Goal: Task Accomplishment & Management: Manage account settings

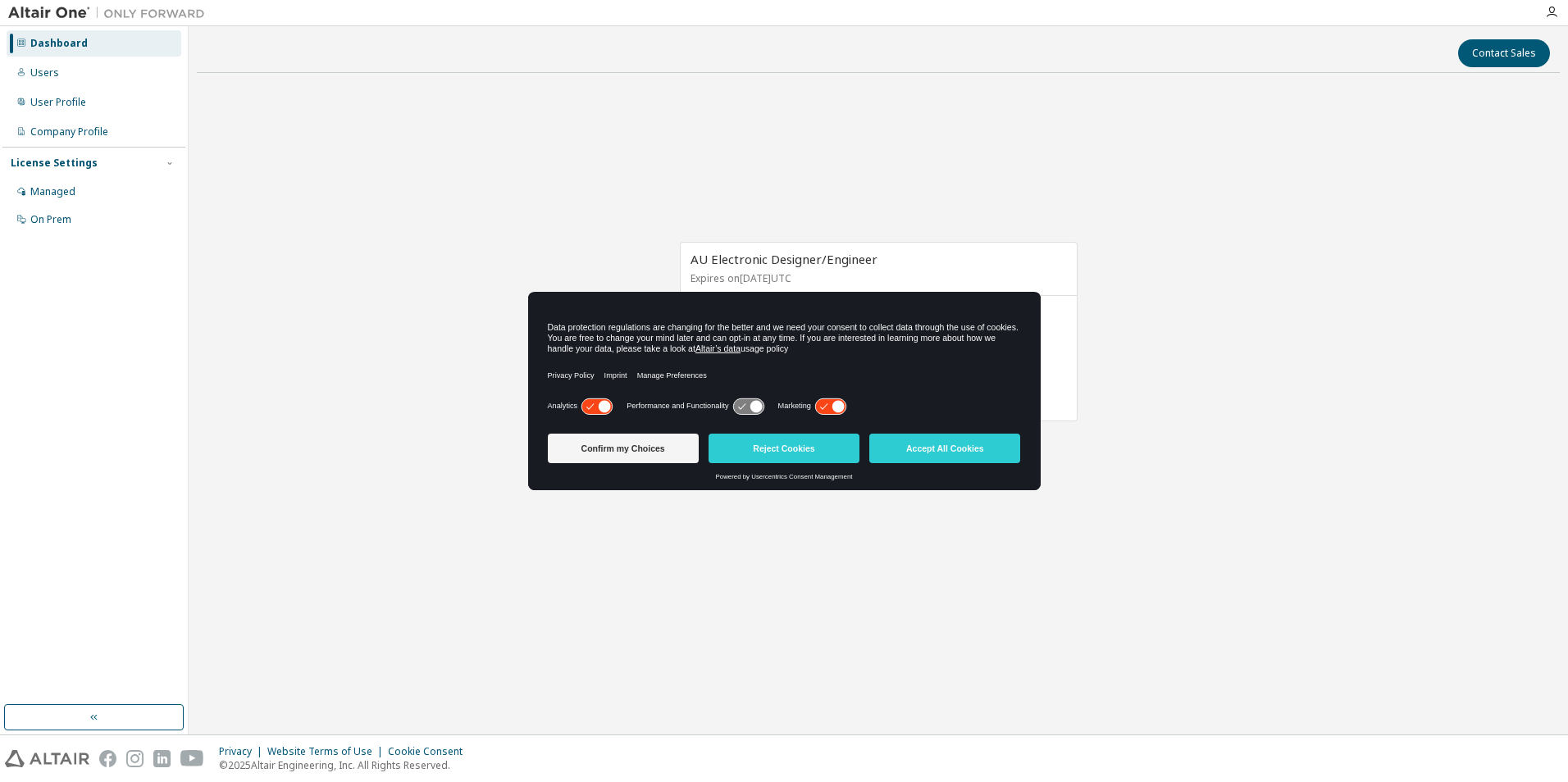
click at [834, 402] on icon at bounding box center [830, 406] width 30 height 16
click at [590, 410] on icon at bounding box center [596, 406] width 30 height 16
click at [590, 440] on button "Confirm my Choices" at bounding box center [623, 448] width 151 height 29
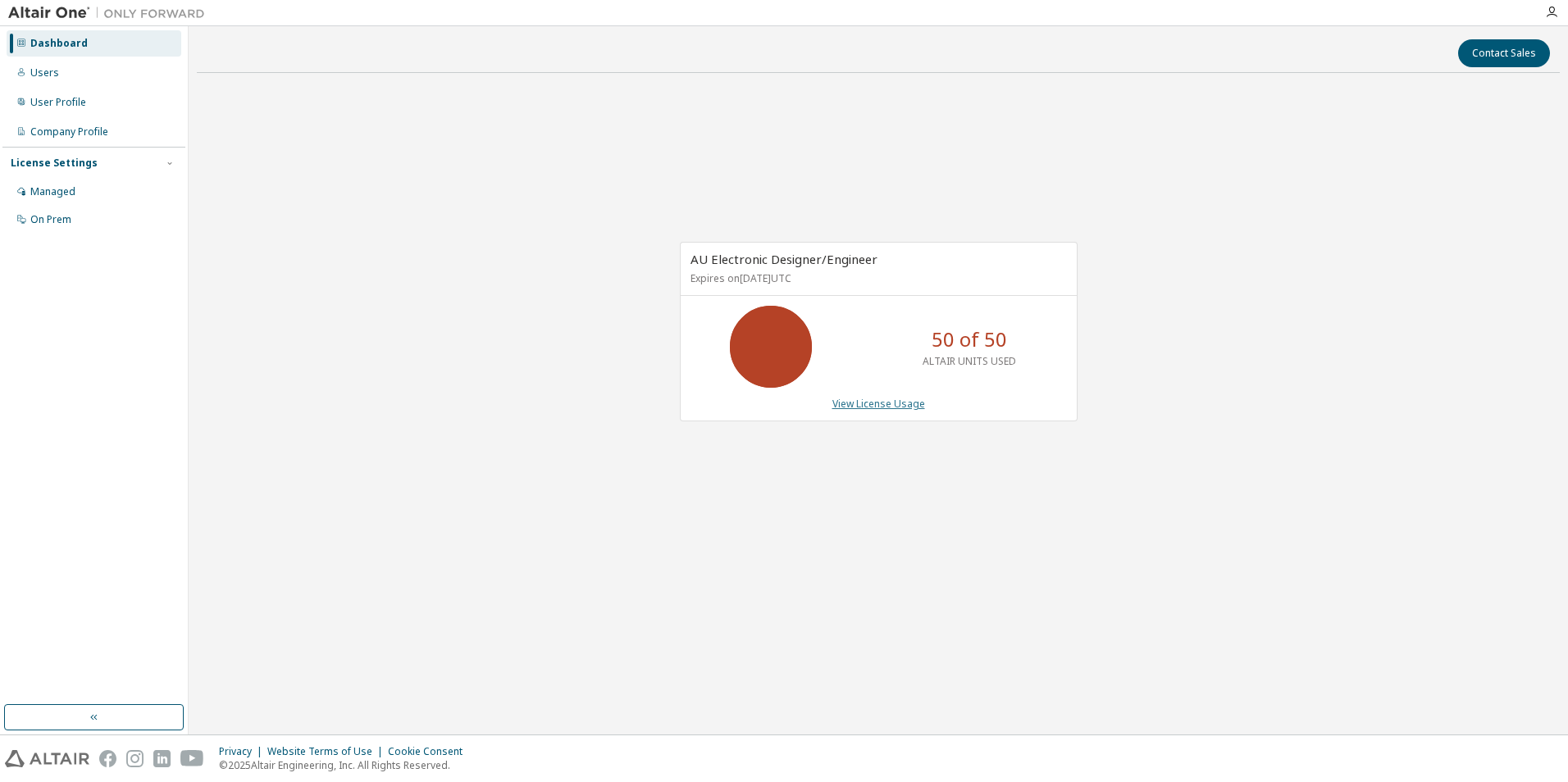
click at [883, 409] on link "View License Usage" at bounding box center [878, 403] width 92 height 14
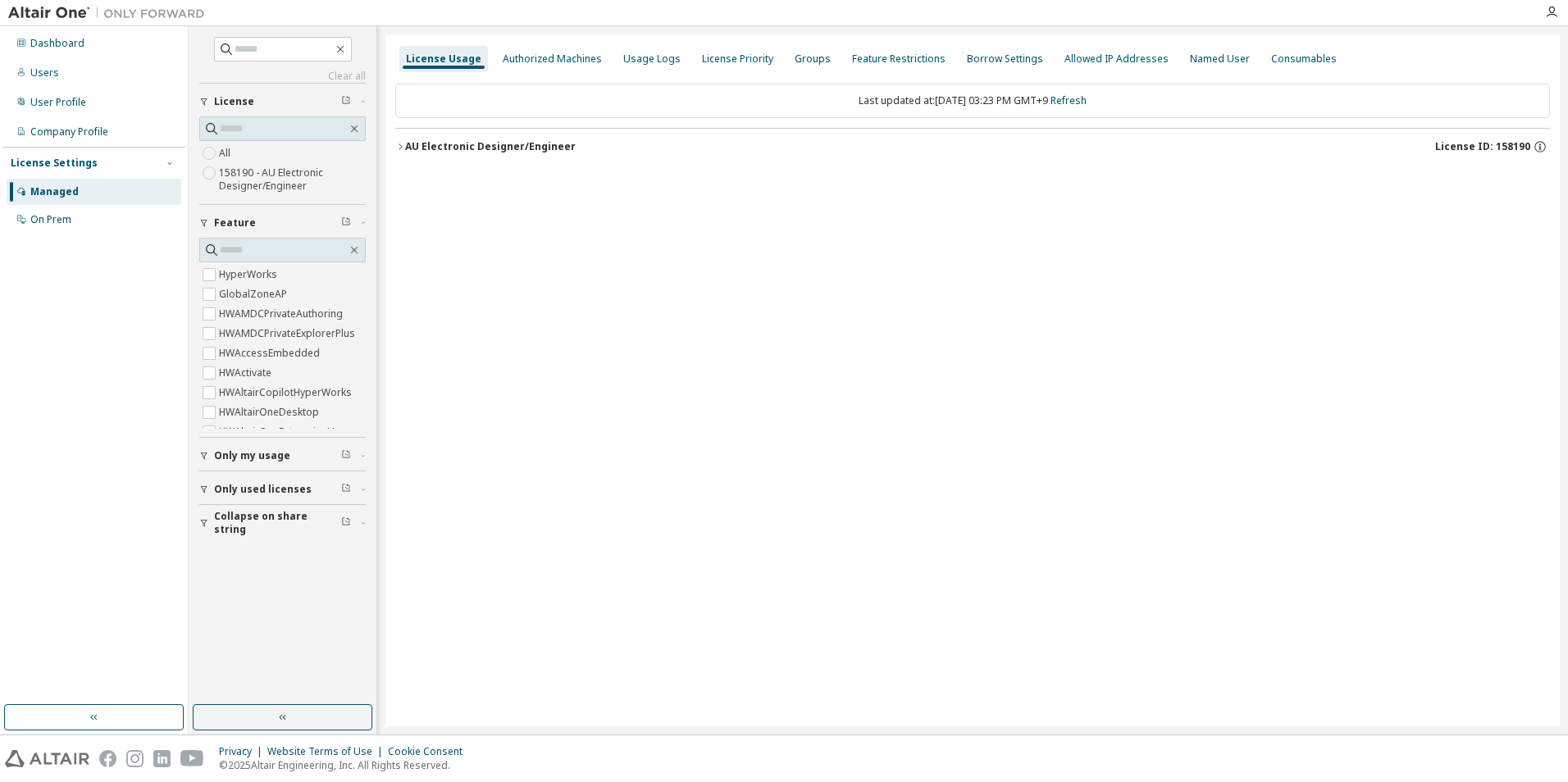
click at [521, 132] on button "AU Electronic Designer/Engineer License ID: 158190" at bounding box center [973, 147] width 1155 height 36
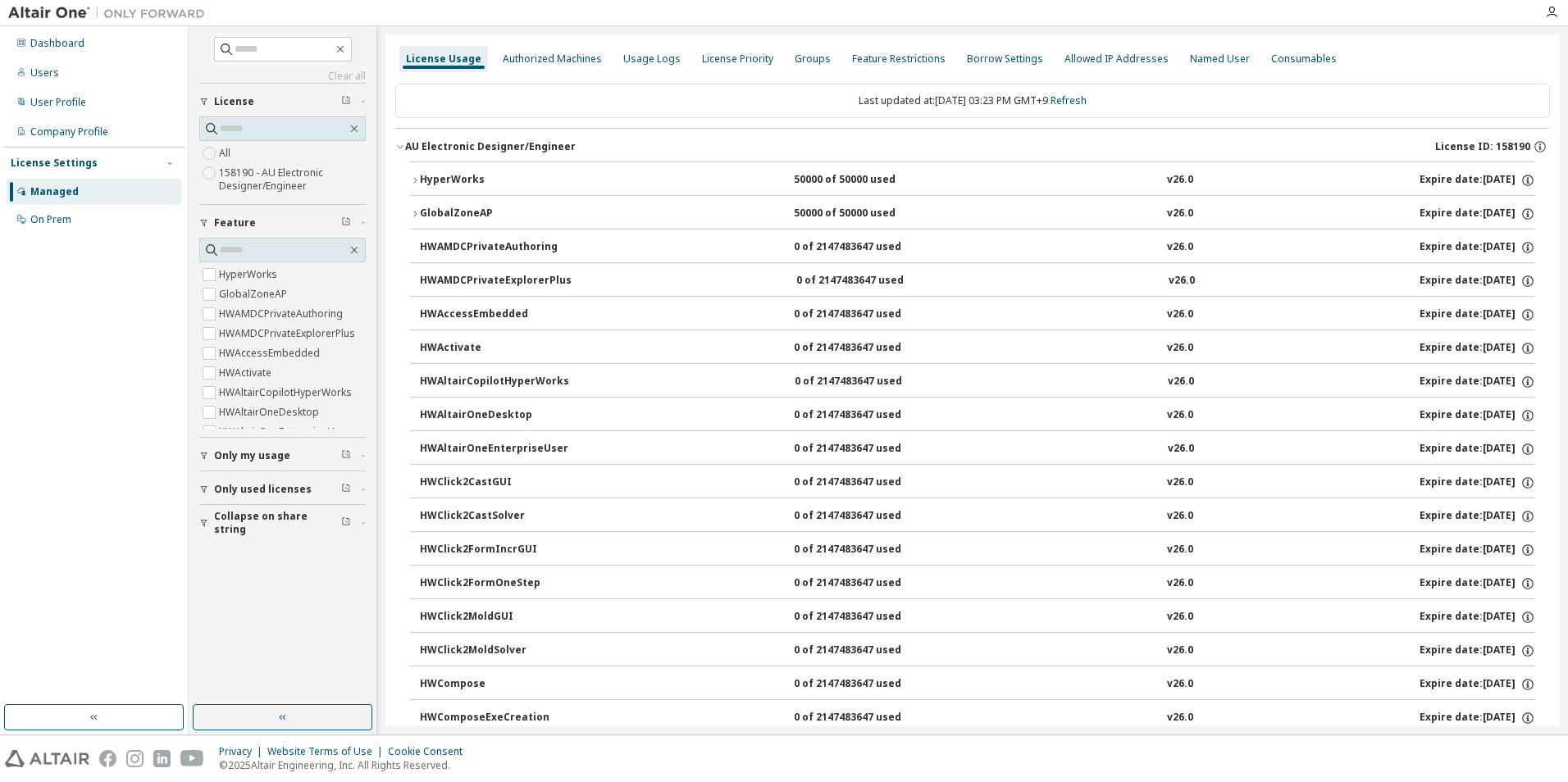
click at [581, 174] on div "HyperWorks 50000 of 50000 used v26.0 Expire date: 2026-10-01" at bounding box center [978, 181] width 1116 height 15
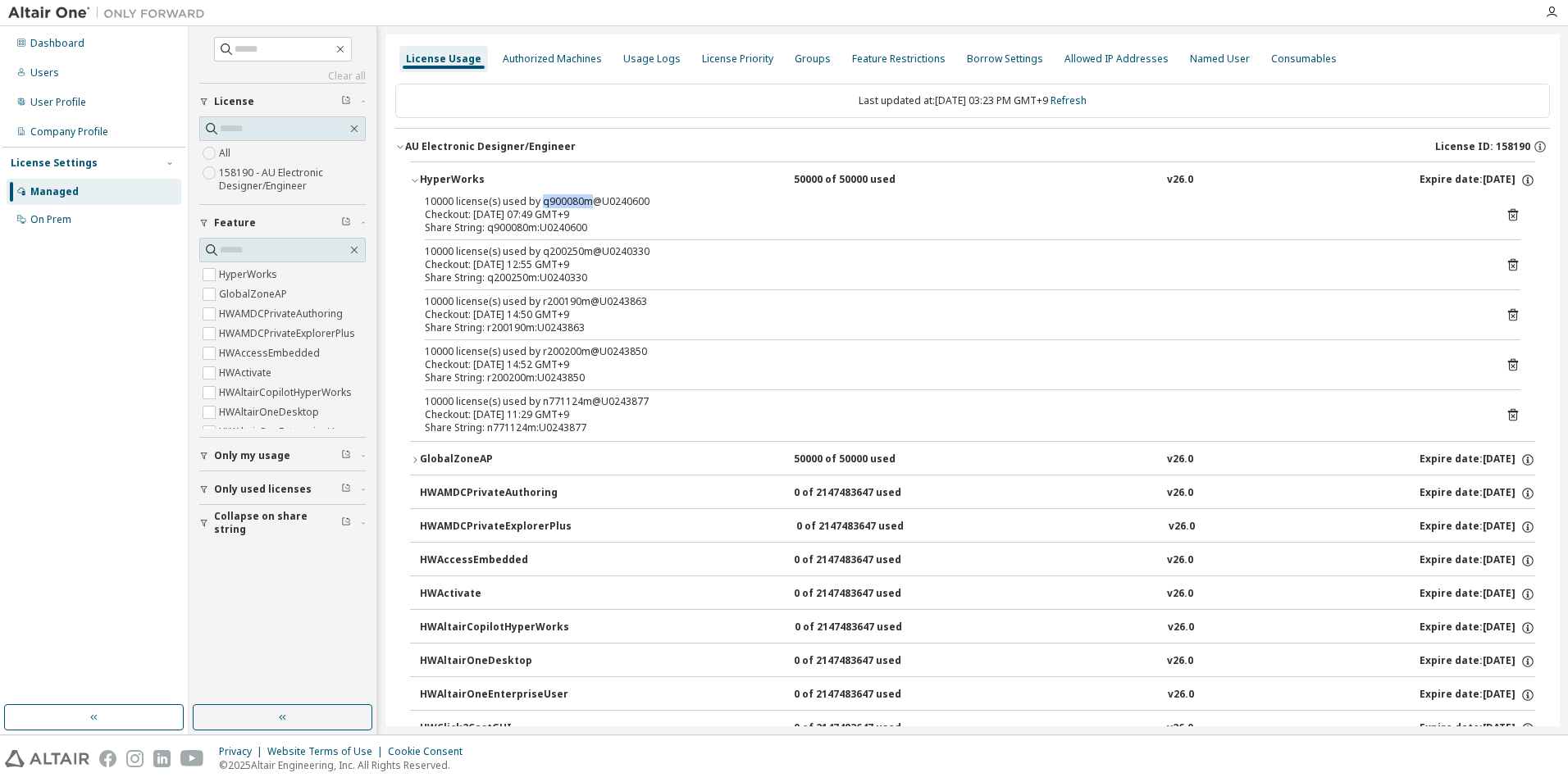
drag, startPoint x: 541, startPoint y: 201, endPoint x: 585, endPoint y: 204, distance: 44.1
click at [585, 204] on div "10000 license(s) used by q900080m@U0240600" at bounding box center [953, 202] width 1056 height 13
copy div "q900080m"
click at [539, 254] on div "10000 license(s) used by q200250m@U0240330" at bounding box center [953, 252] width 1056 height 13
drag, startPoint x: 539, startPoint y: 254, endPoint x: 585, endPoint y: 252, distance: 46.0
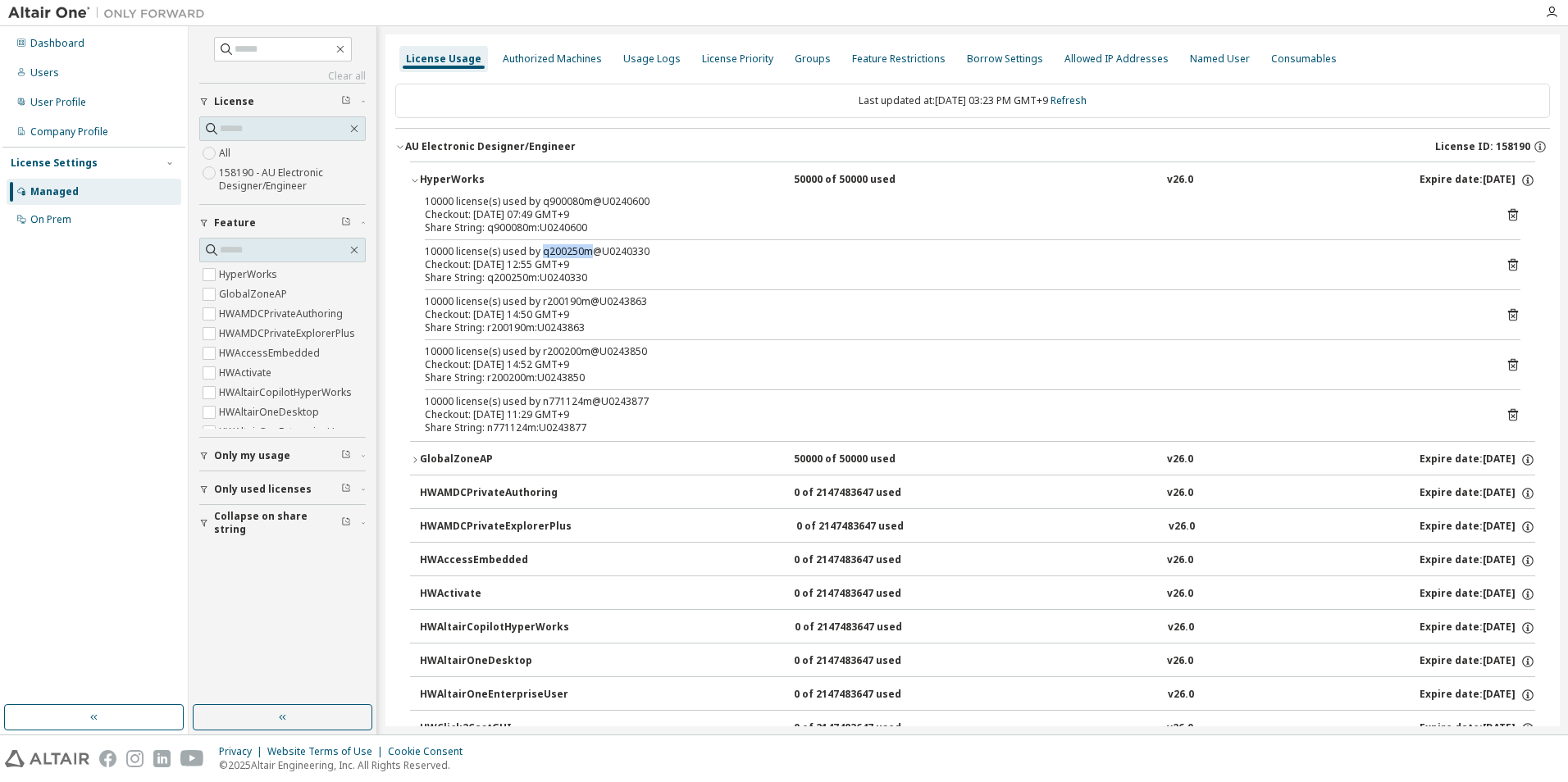
click at [585, 252] on div "10000 license(s) used by q200250m@U0240330" at bounding box center [953, 252] width 1056 height 13
copy div "q200250m"
drag, startPoint x: 541, startPoint y: 301, endPoint x: 583, endPoint y: 301, distance: 42.0
click at [583, 301] on div "10000 license(s) used by r200190m@U0243863" at bounding box center [953, 301] width 1056 height 13
copy div "r200190m"
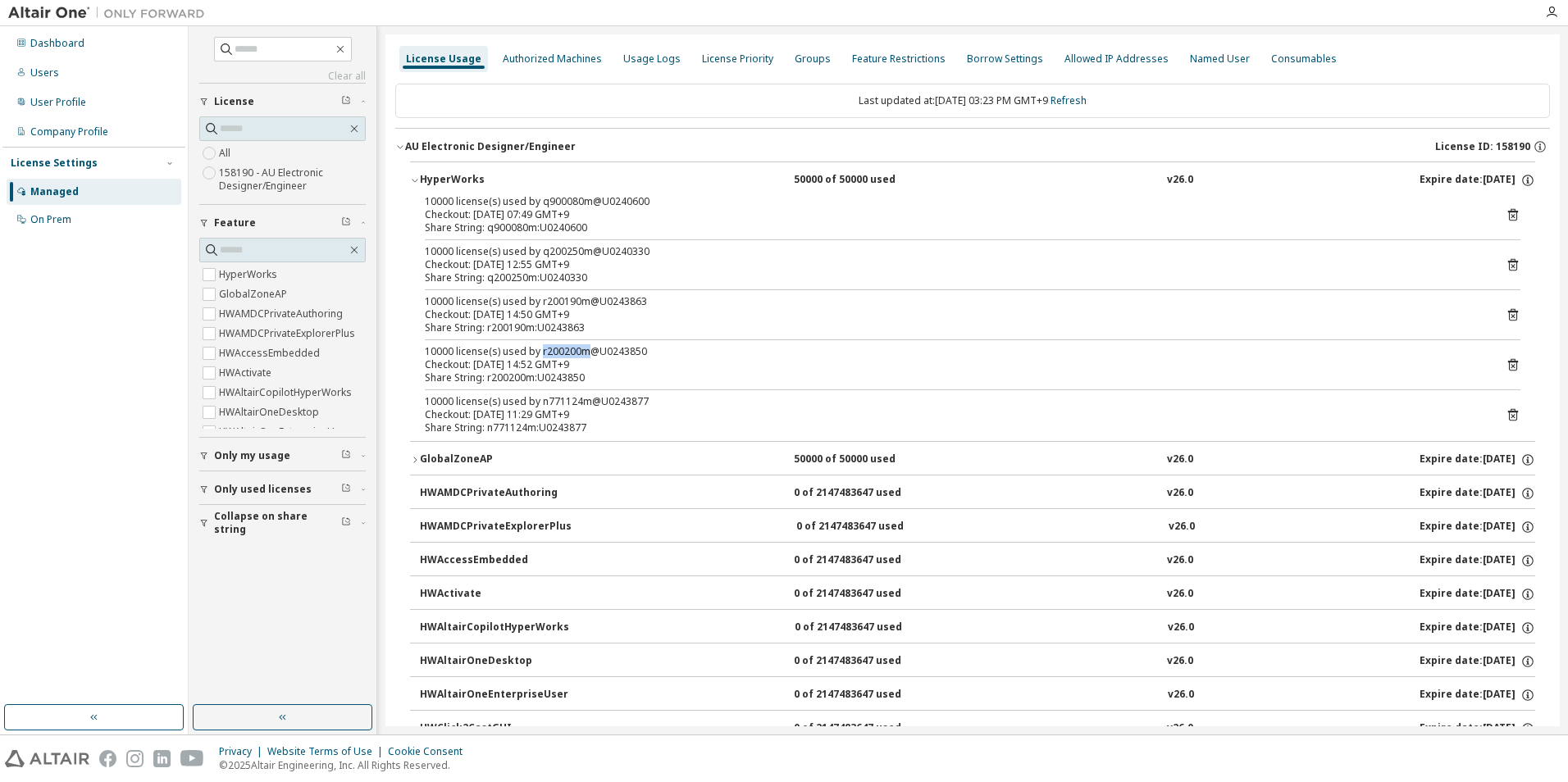
drag, startPoint x: 541, startPoint y: 352, endPoint x: 585, endPoint y: 351, distance: 44.0
click at [585, 351] on div "10000 license(s) used by r200200m@U0243850" at bounding box center [953, 351] width 1056 height 13
copy div "r200200m"
click at [543, 401] on div "10000 license(s) used by n771124m@U0243877" at bounding box center [953, 402] width 1056 height 13
drag, startPoint x: 540, startPoint y: 401, endPoint x: 585, endPoint y: 402, distance: 45.0
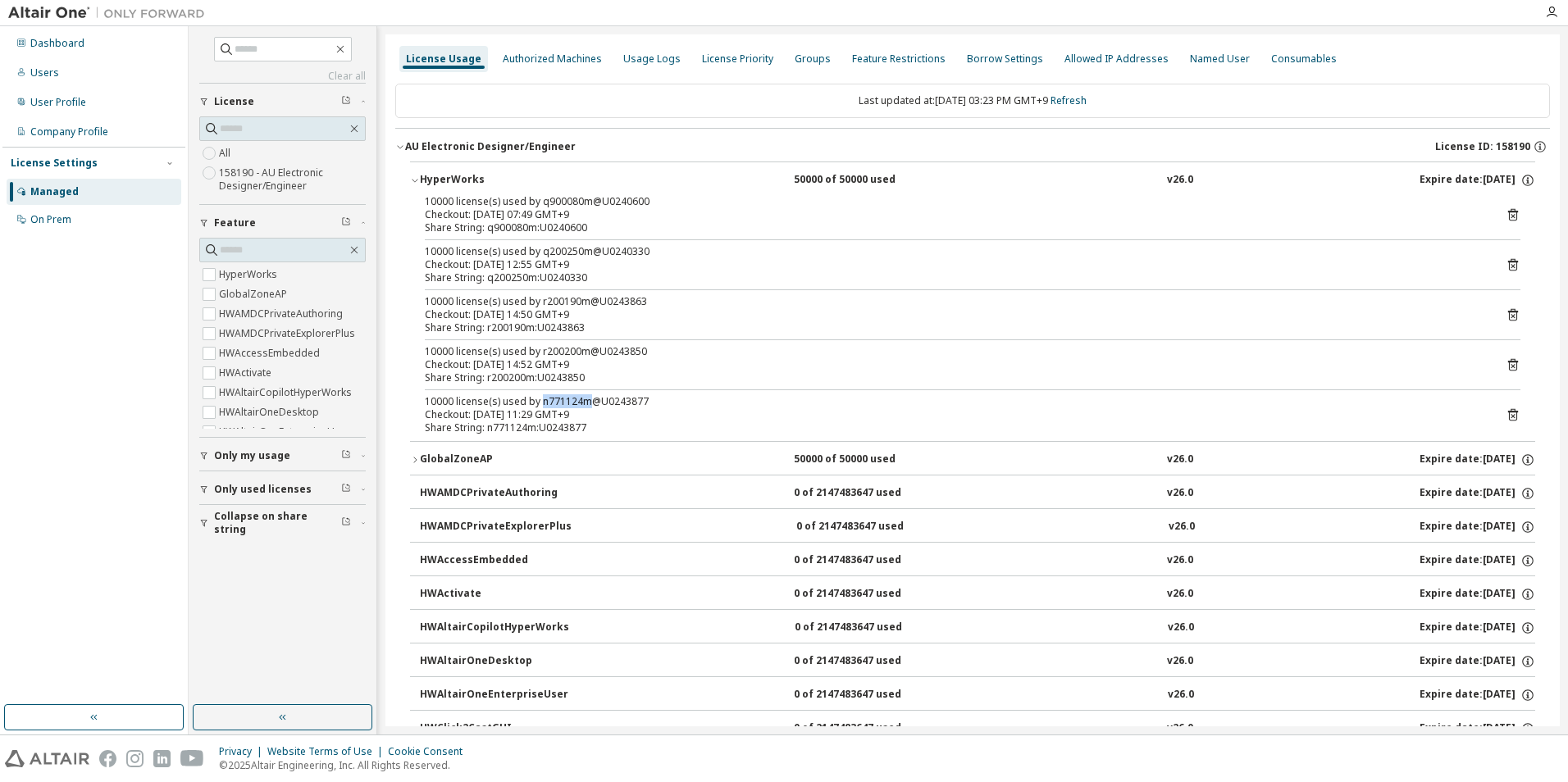
click at [585, 402] on div "10000 license(s) used by n771124m@U0243877" at bounding box center [953, 402] width 1056 height 13
copy div "n771124m"
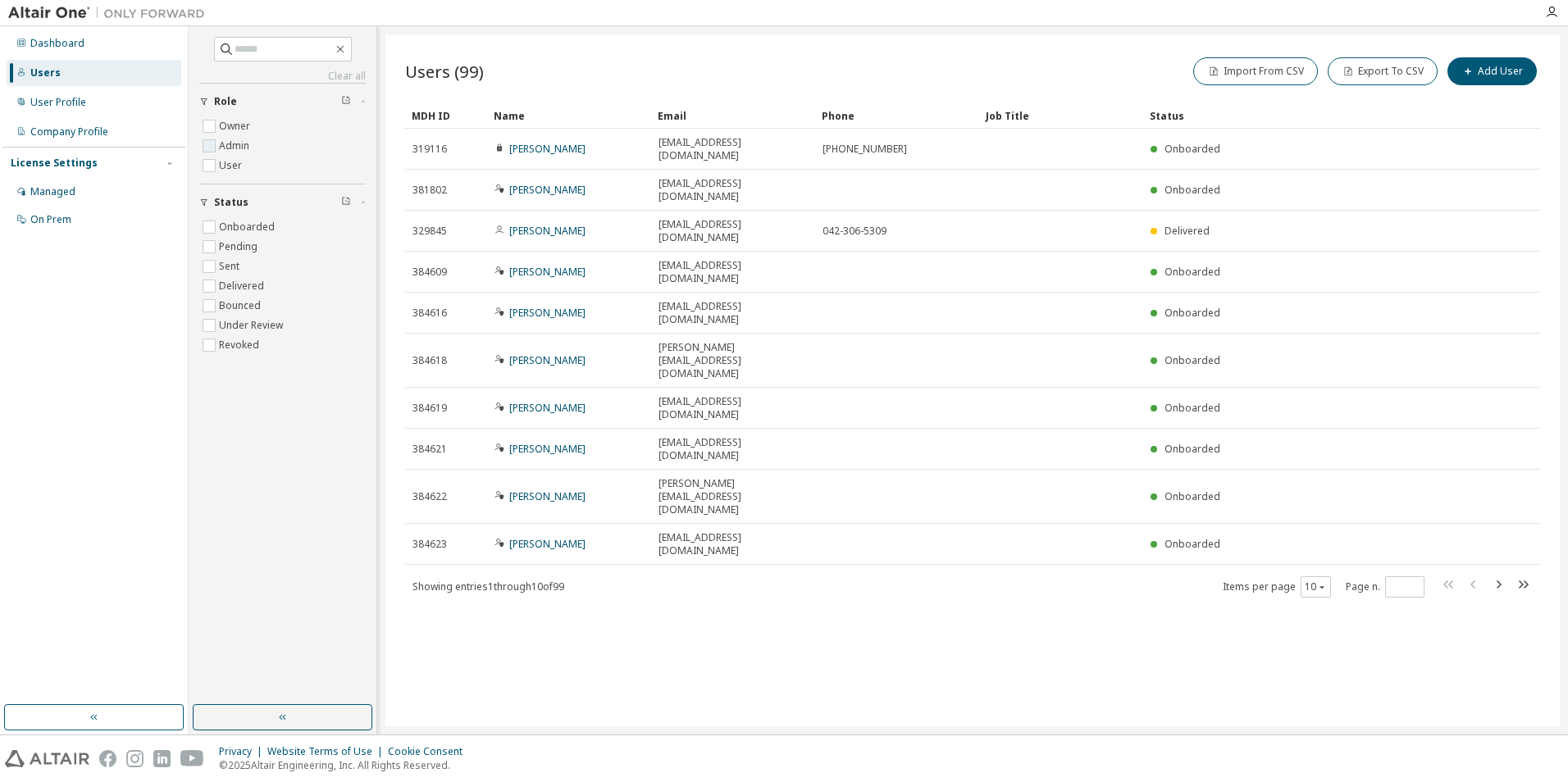
click at [230, 150] on label "Admin" at bounding box center [236, 145] width 34 height 20
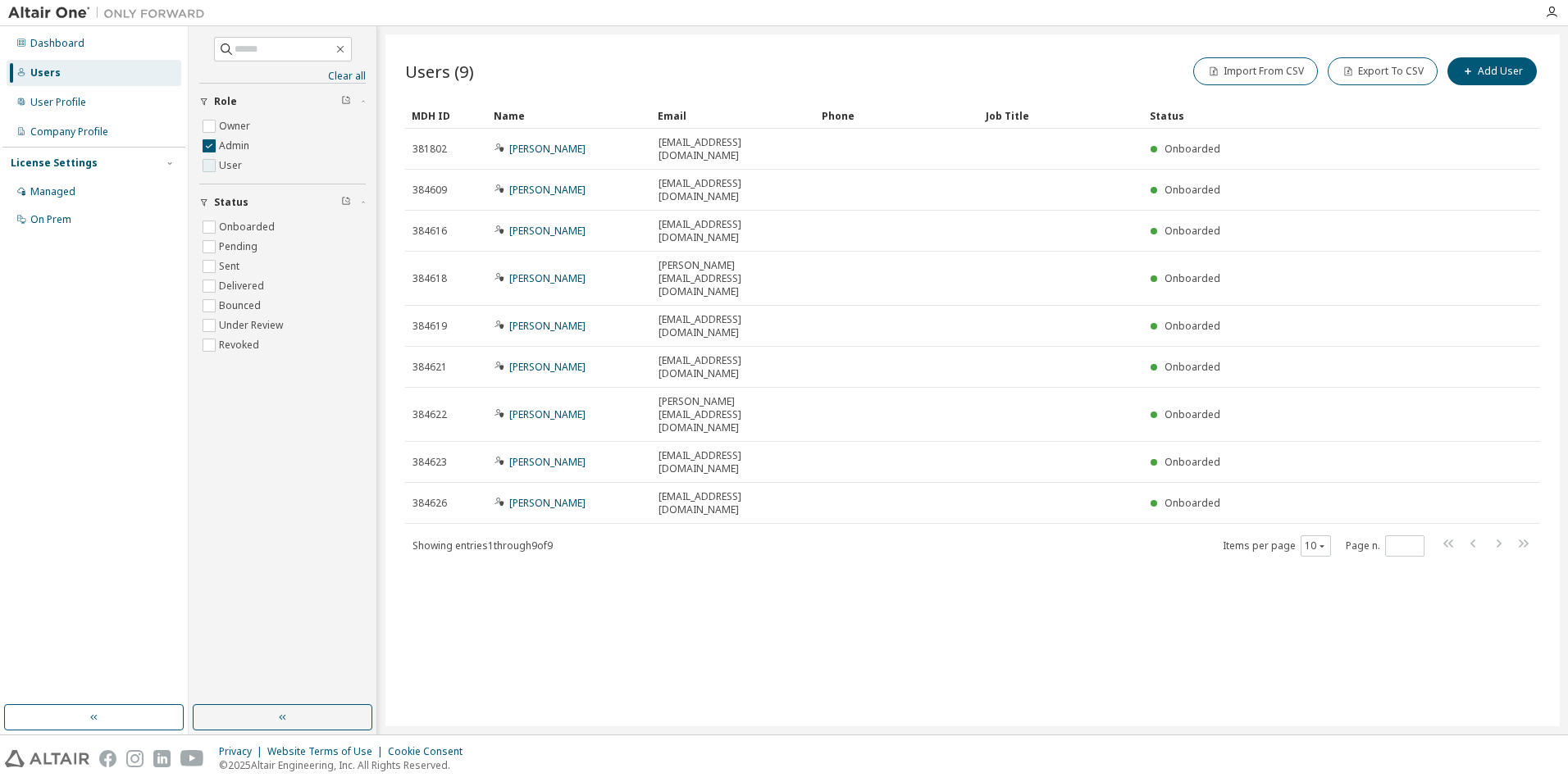
click at [228, 166] on label "User" at bounding box center [232, 165] width 26 height 20
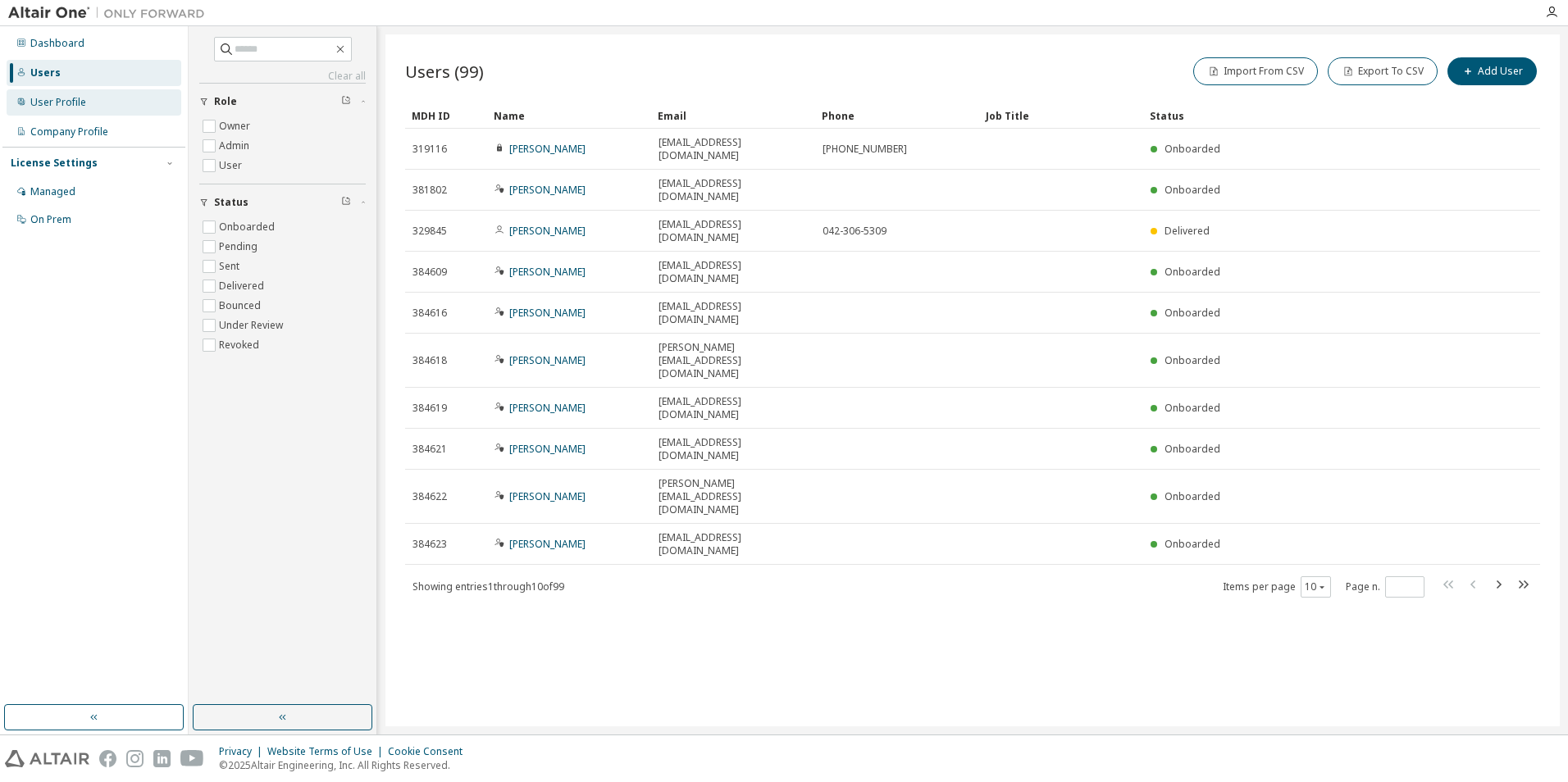
click at [116, 106] on div "User Profile" at bounding box center [93, 103] width 174 height 26
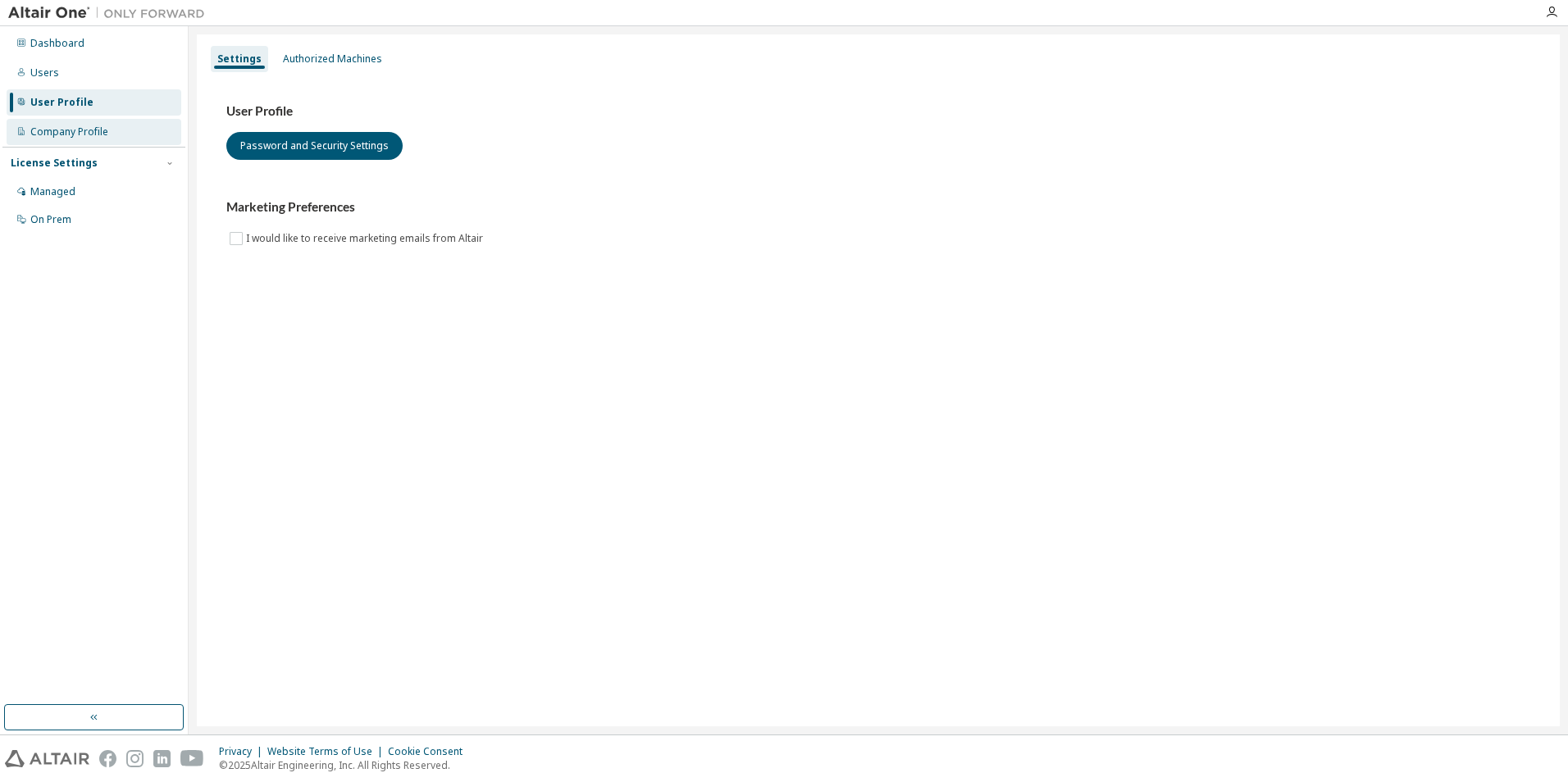
click at [115, 133] on div "Company Profile" at bounding box center [93, 132] width 174 height 26
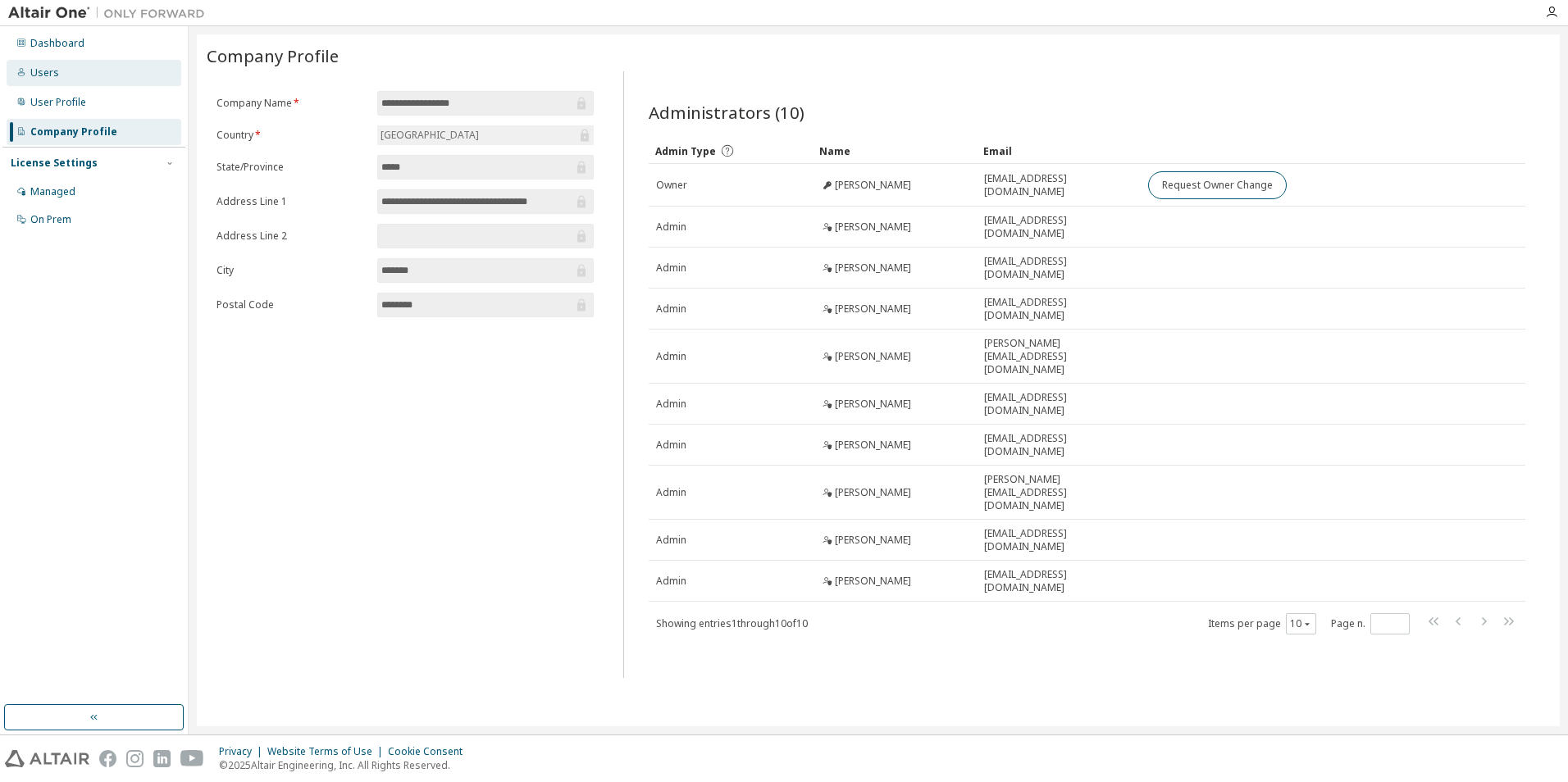
click at [57, 69] on div "Users" at bounding box center [93, 73] width 174 height 26
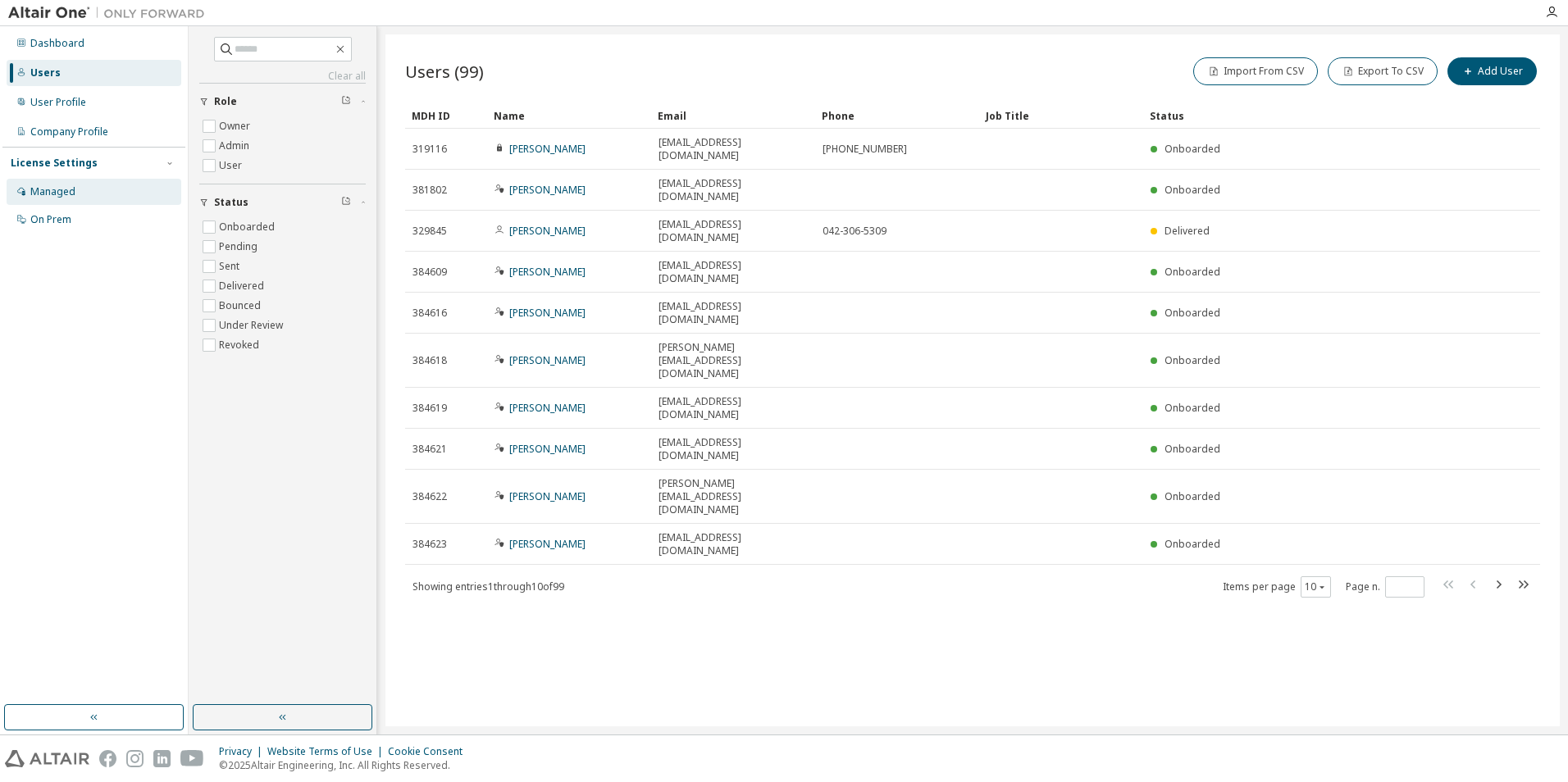
click at [41, 197] on div "Managed" at bounding box center [53, 192] width 45 height 13
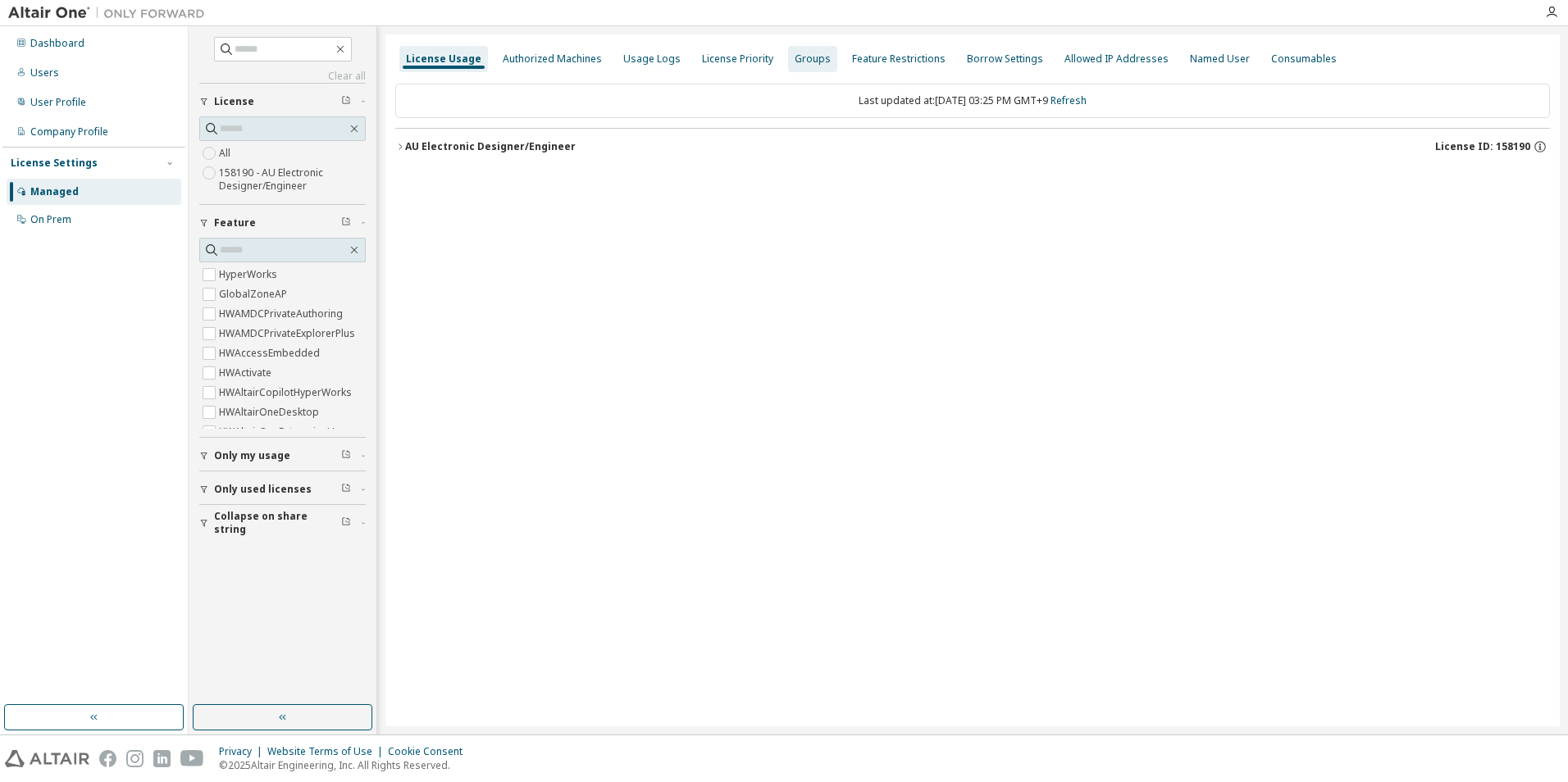
click at [805, 48] on div "Groups" at bounding box center [812, 59] width 49 height 26
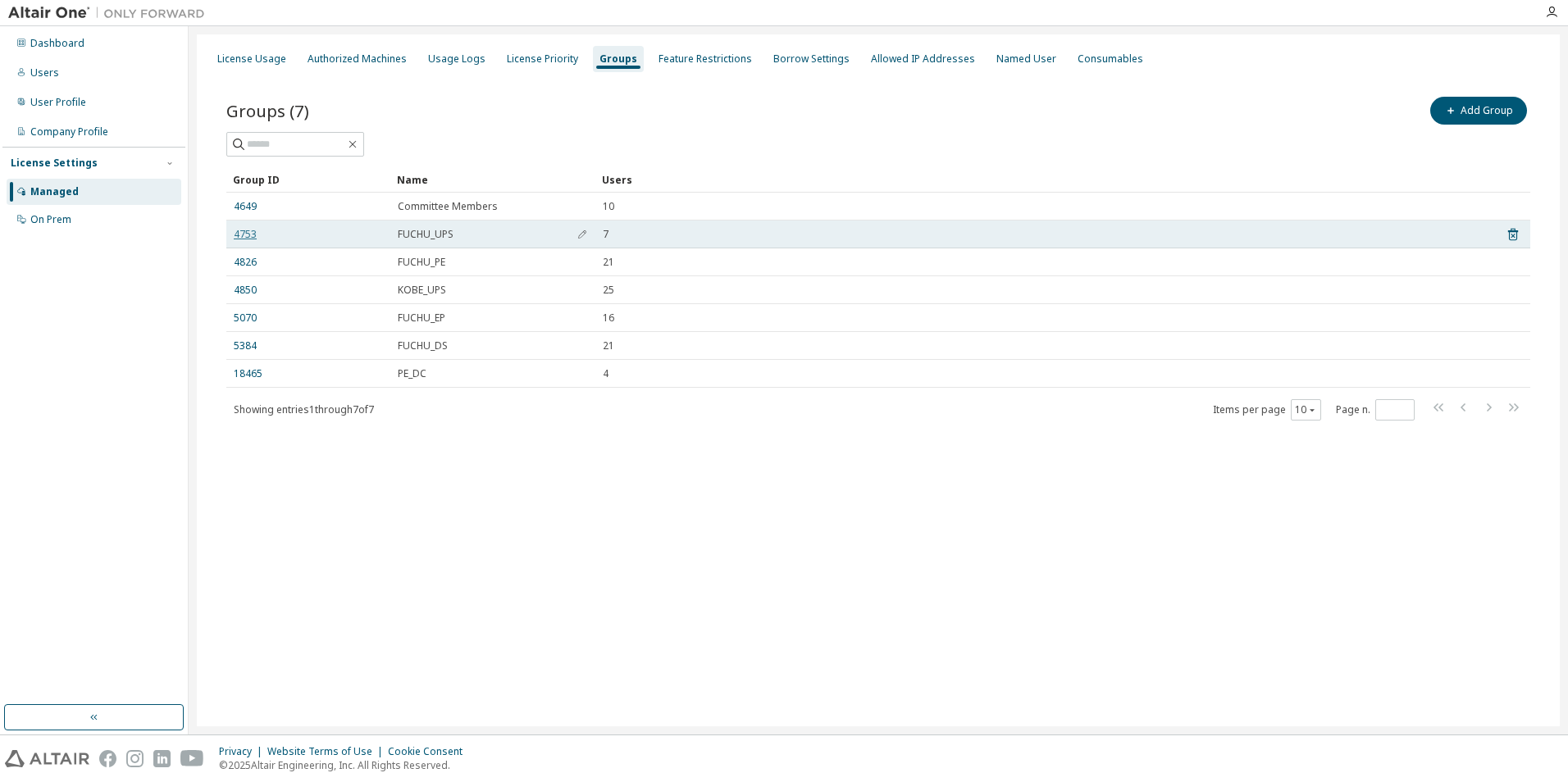
click at [254, 234] on link "4753" at bounding box center [245, 235] width 23 height 13
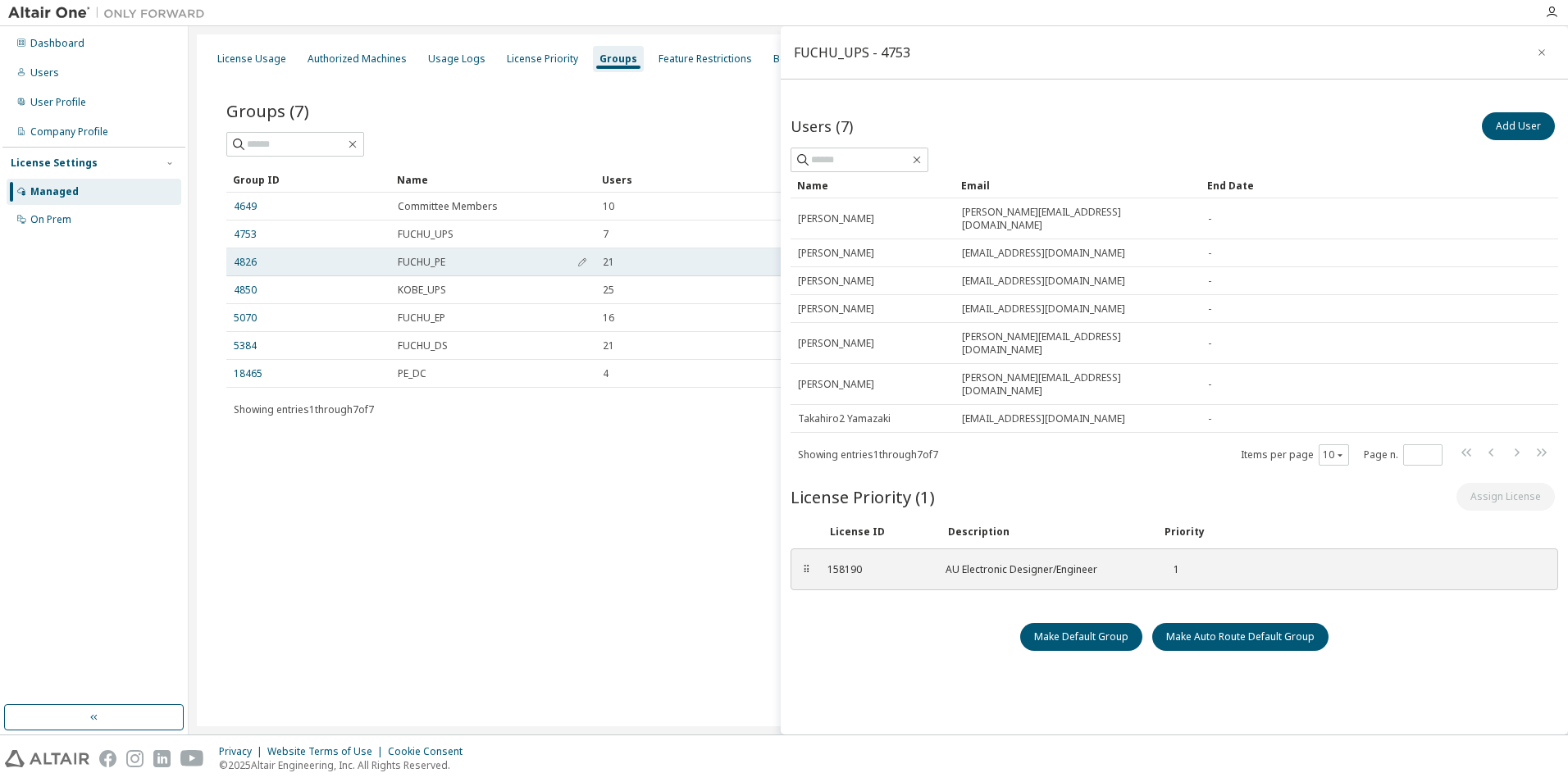
click at [243, 269] on td "4826" at bounding box center [308, 263] width 164 height 28
click at [244, 264] on link "4826" at bounding box center [245, 263] width 23 height 13
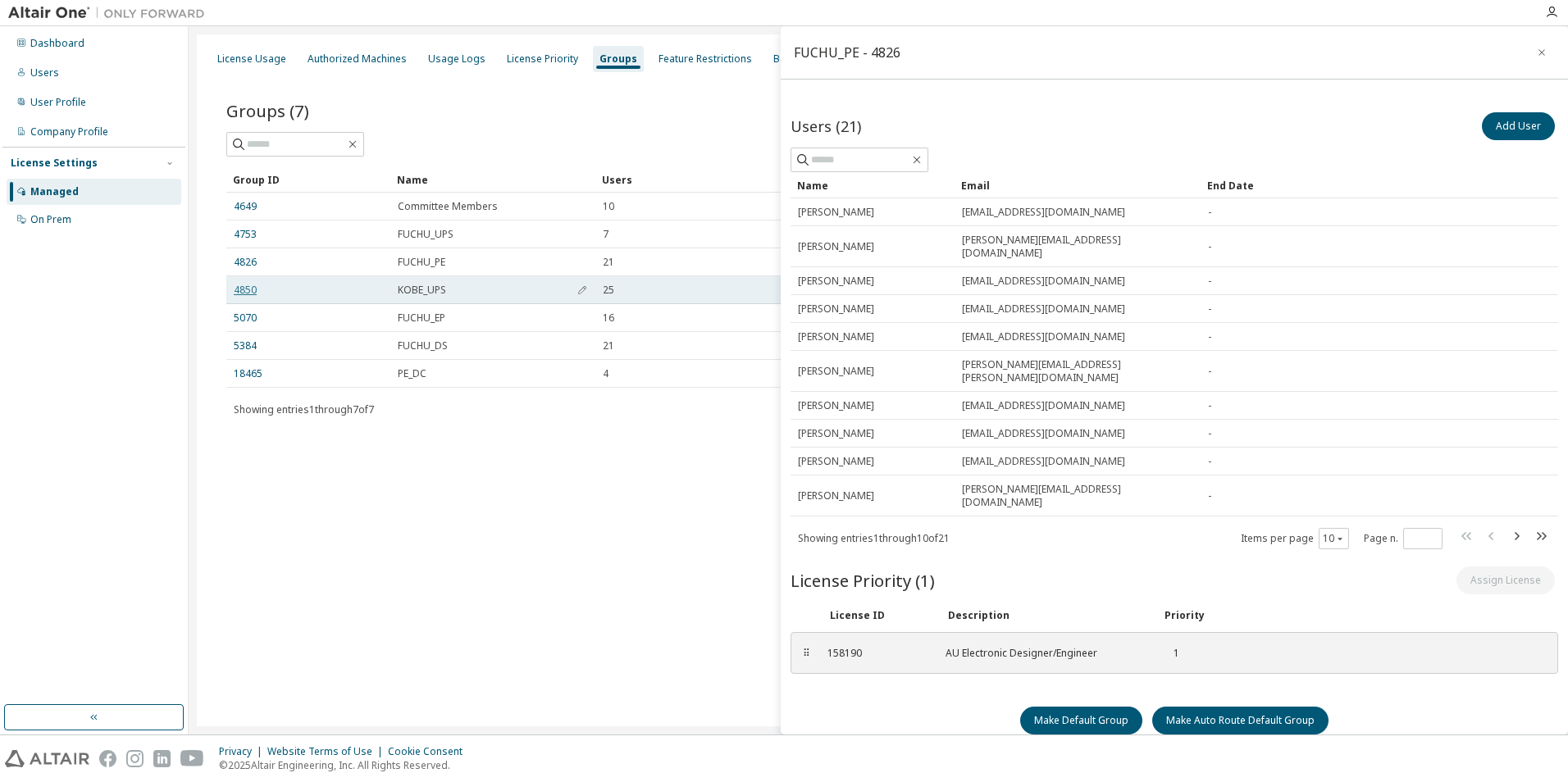
click at [243, 285] on link "4850" at bounding box center [245, 290] width 23 height 13
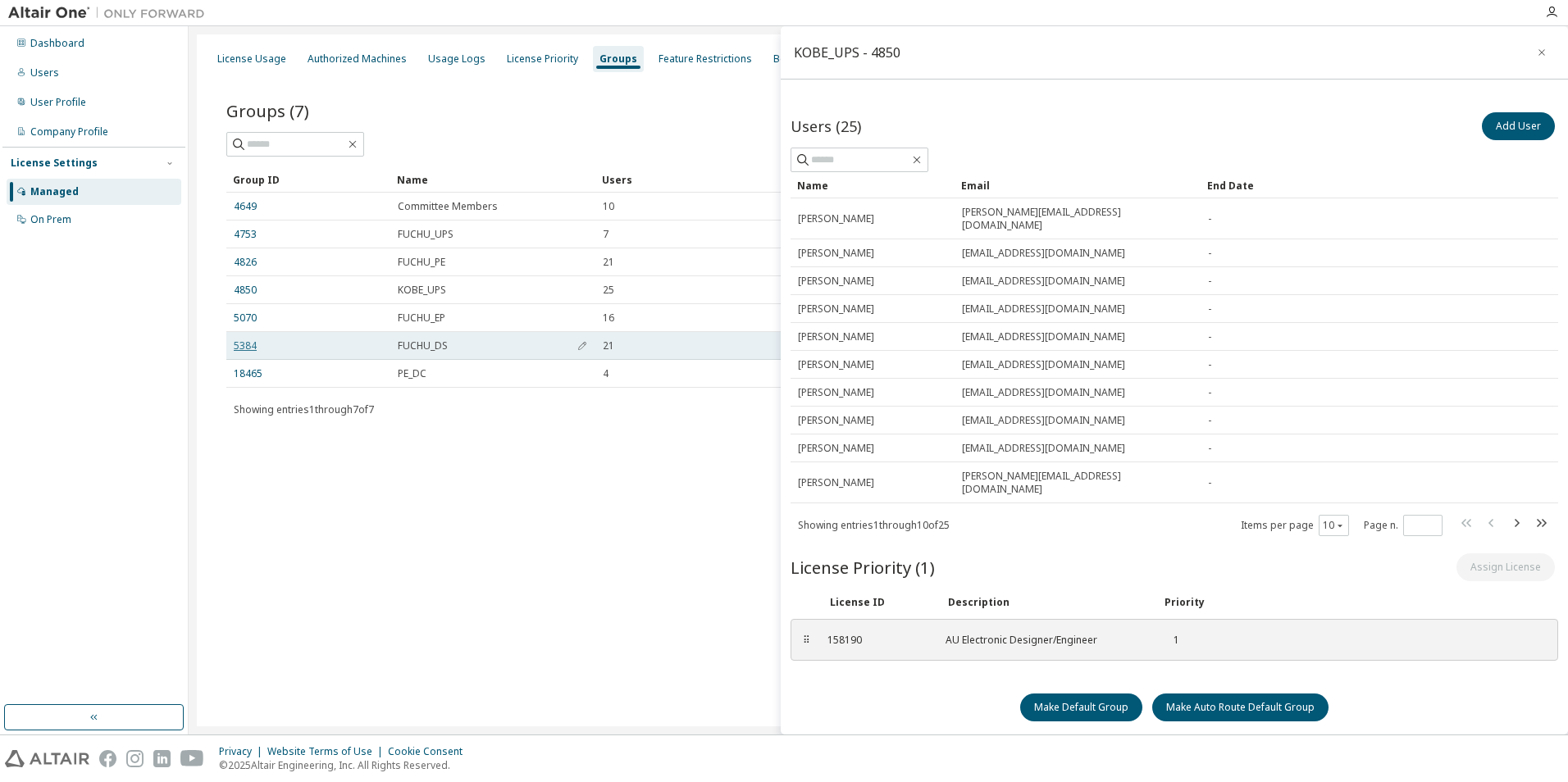
click at [244, 342] on link "5384" at bounding box center [245, 346] width 23 height 13
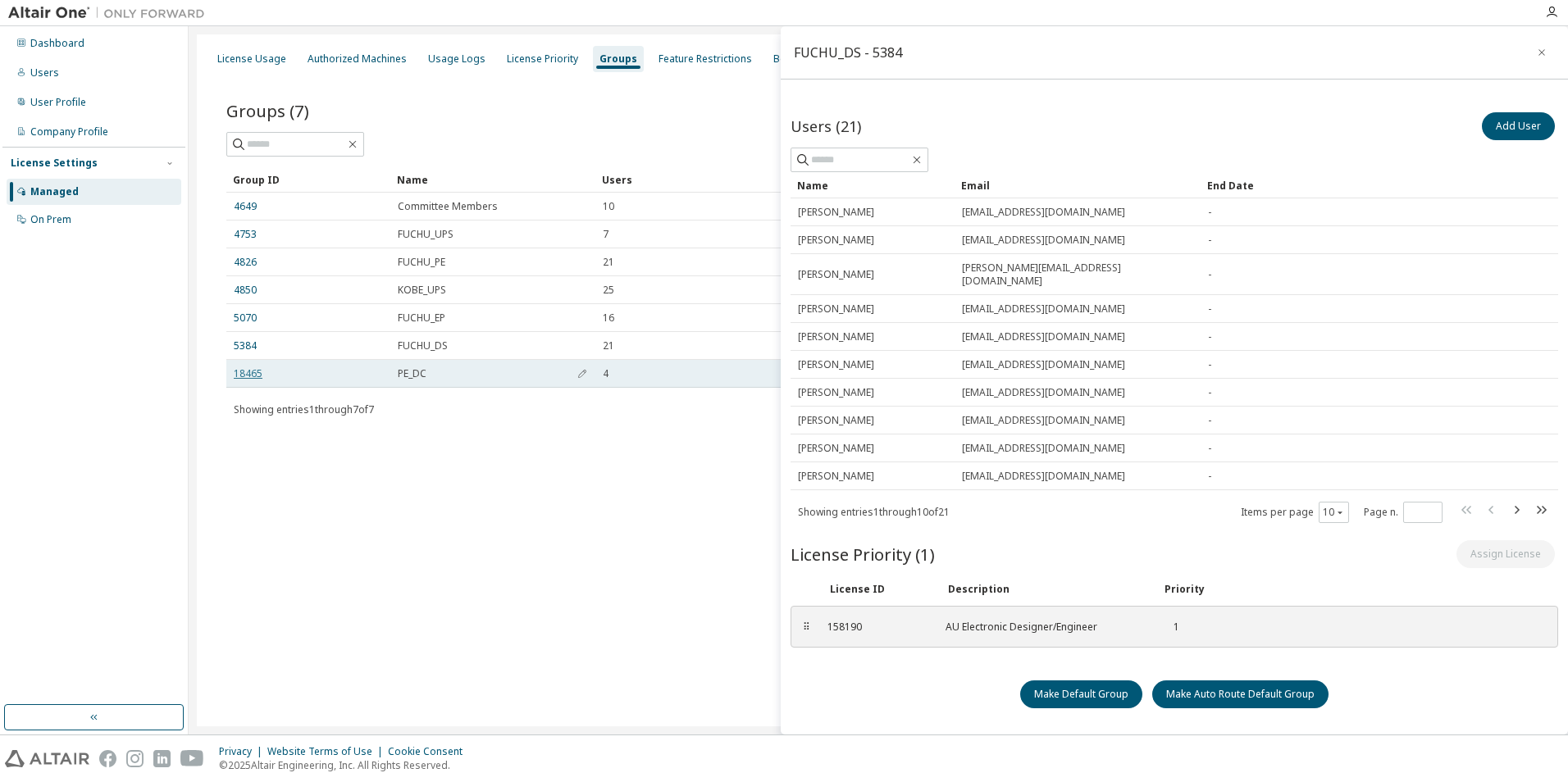
click at [250, 372] on link "18465" at bounding box center [248, 374] width 28 height 13
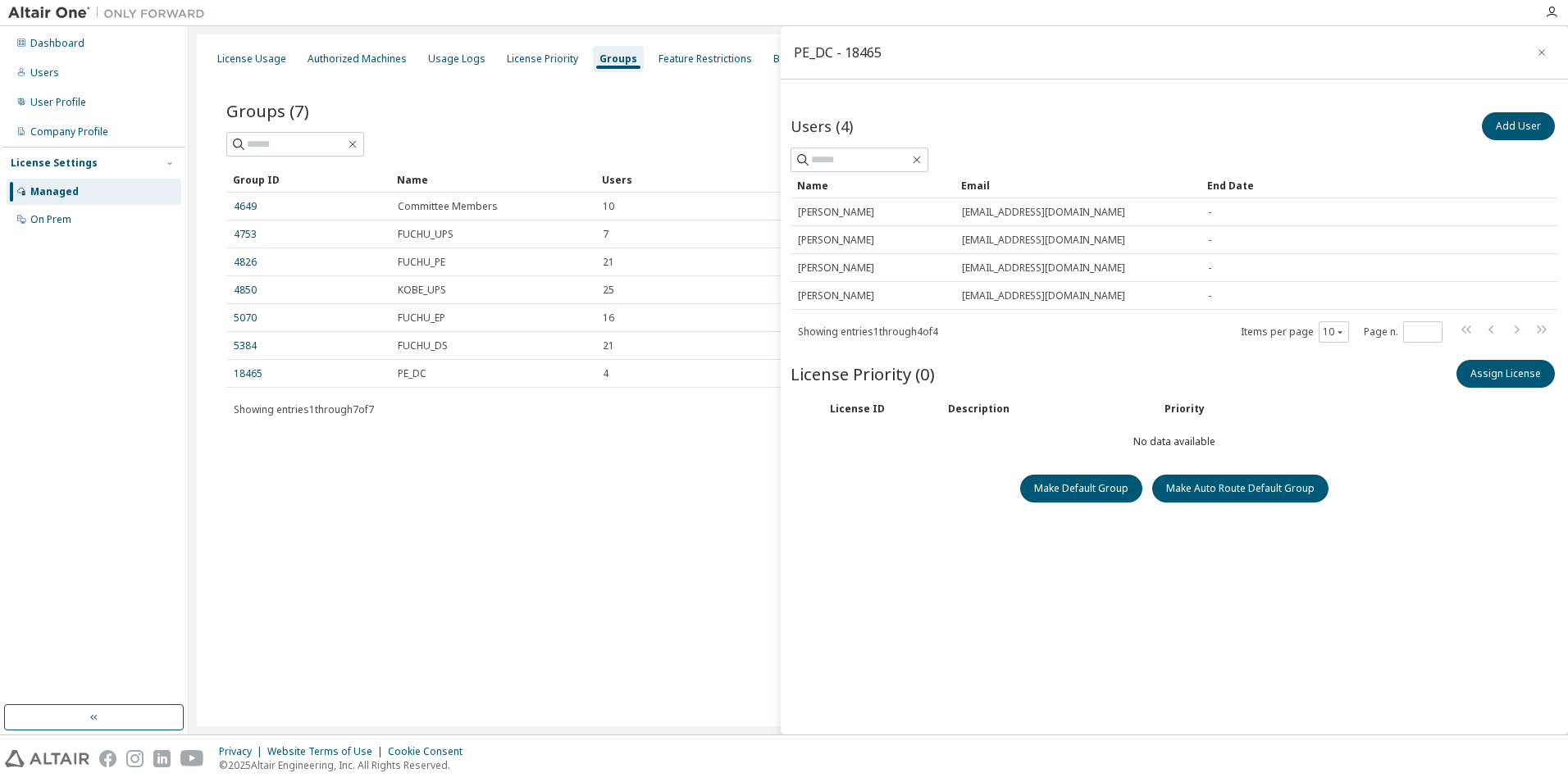
click at [397, 478] on div "License Usage Authorized Machines Usage Logs License Priority Groups Feature Re…" at bounding box center [878, 381] width 1364 height 692
click at [1540, 54] on icon "button" at bounding box center [1542, 53] width 11 height 13
